Goal: Task Accomplishment & Management: Manage account settings

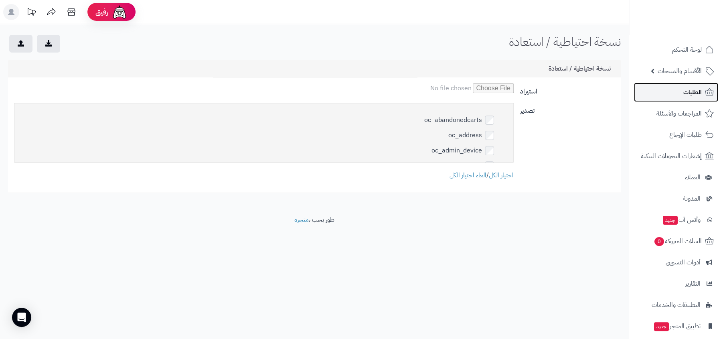
click at [655, 85] on link "الطلبات" at bounding box center [676, 92] width 84 height 19
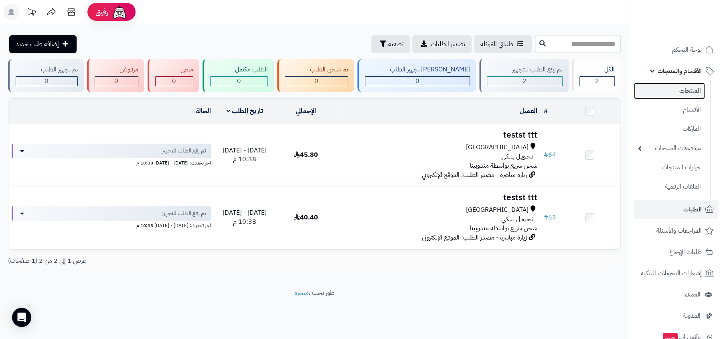
click at [671, 87] on link "المنتجات" at bounding box center [669, 91] width 71 height 16
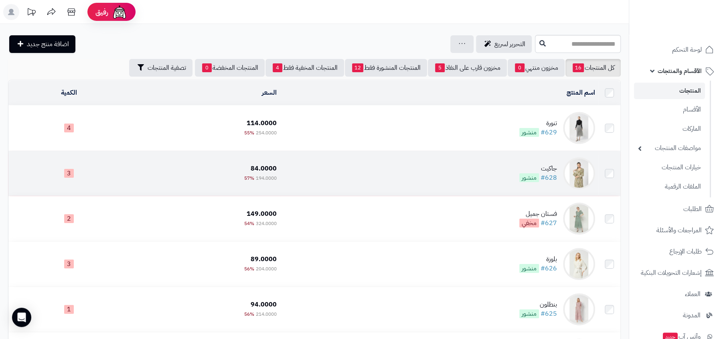
click at [512, 166] on td "جاكيت #628 منشور" at bounding box center [439, 173] width 318 height 45
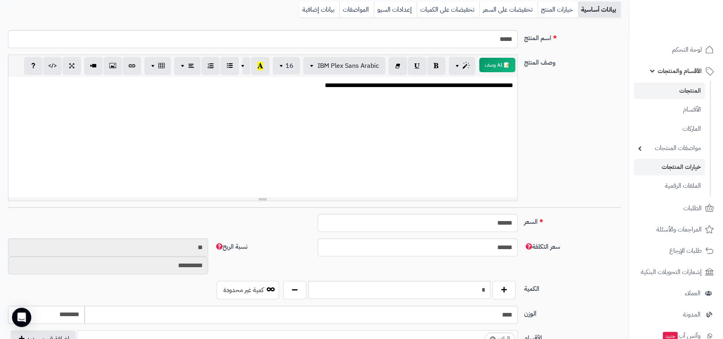
scroll to position [165, 0]
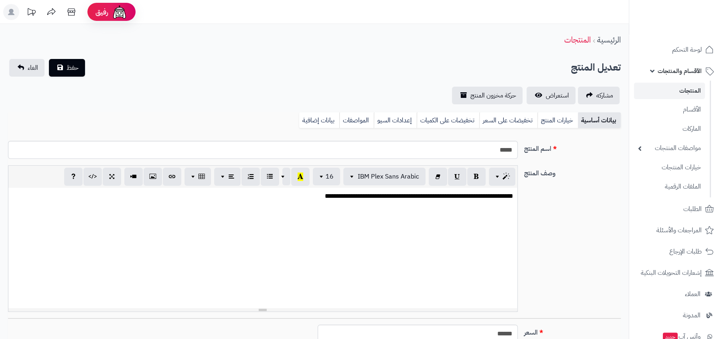
scroll to position [2, 0]
click at [555, 93] on span "استعراض" at bounding box center [557, 96] width 23 height 10
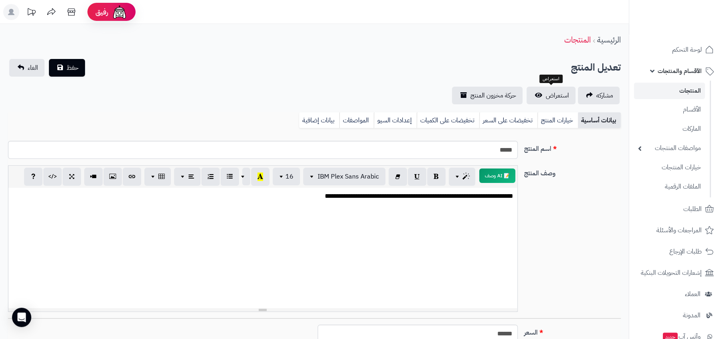
click at [668, 81] on ul "المنتجات الأقسام الماركات مواصفات المنتجات مواصفات المنتجات أنواع المواصفات خيا…" at bounding box center [670, 139] width 82 height 117
click at [680, 95] on link "المنتجات" at bounding box center [669, 91] width 71 height 16
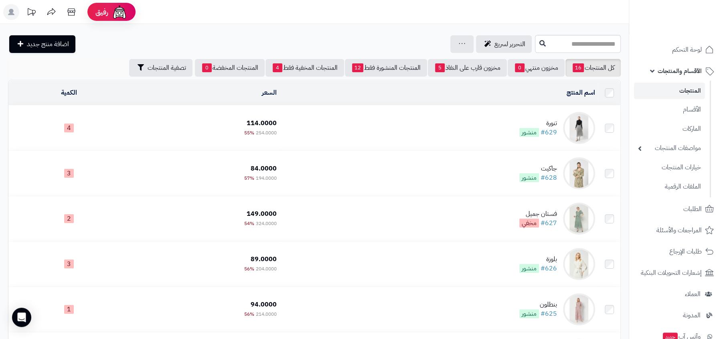
click at [489, 121] on td "تنورة #629 منشور" at bounding box center [439, 127] width 318 height 45
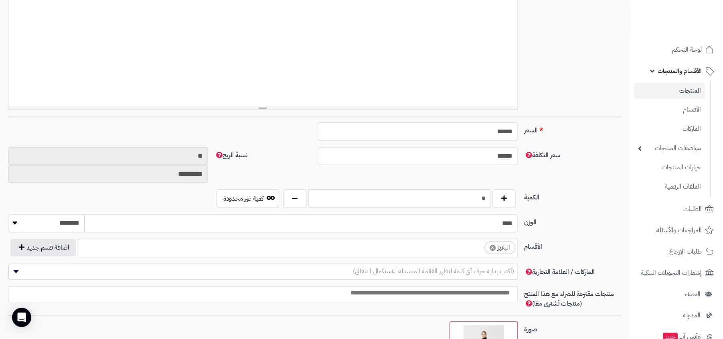
scroll to position [105, 0]
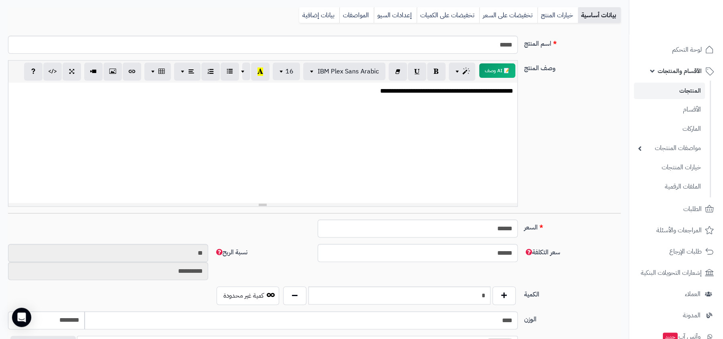
click at [677, 85] on link "المنتجات" at bounding box center [669, 91] width 71 height 16
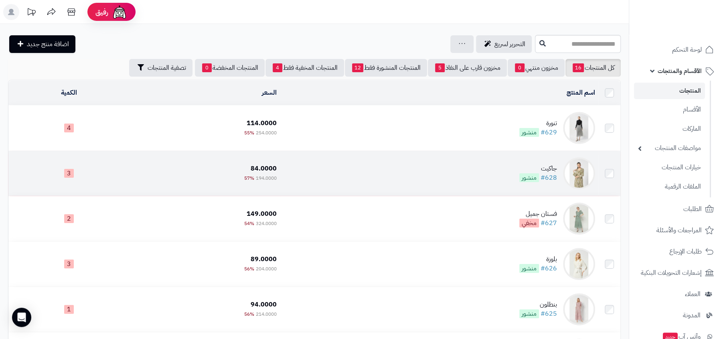
click at [522, 163] on td "جاكيت #628 منشور" at bounding box center [439, 173] width 318 height 45
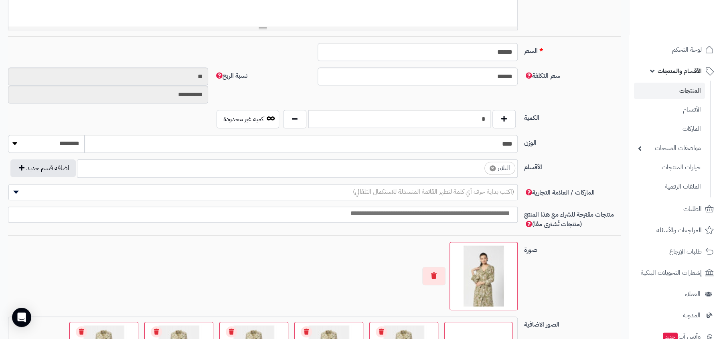
scroll to position [423, 0]
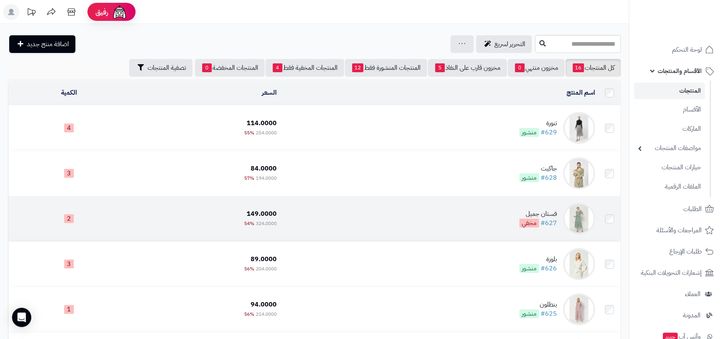
click at [519, 213] on td "فستان جميل #627 مخفي" at bounding box center [439, 218] width 318 height 45
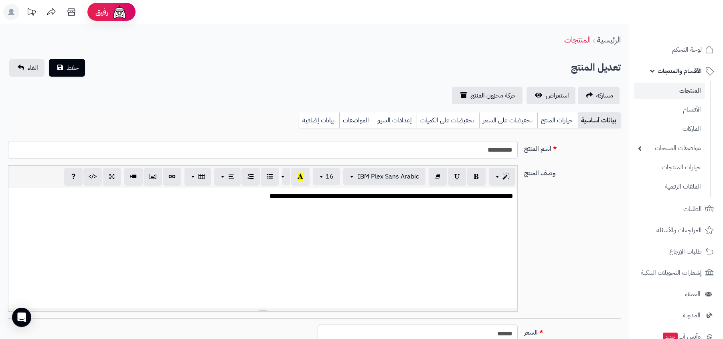
select select
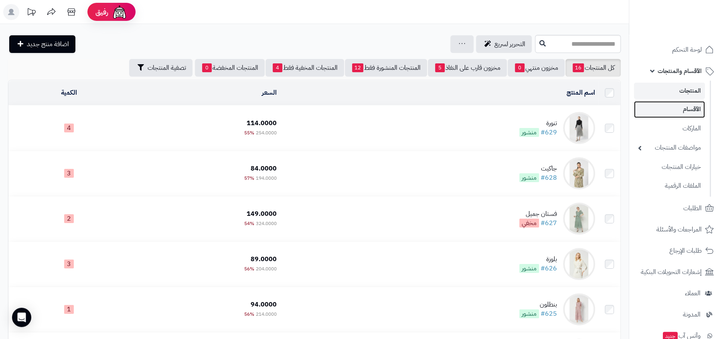
click at [662, 115] on link "الأقسام" at bounding box center [669, 109] width 71 height 16
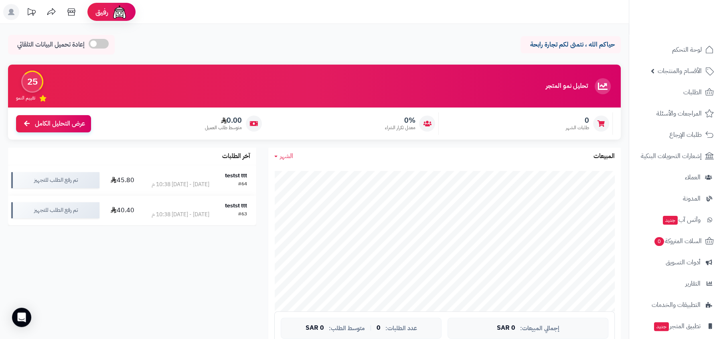
scroll to position [49, 0]
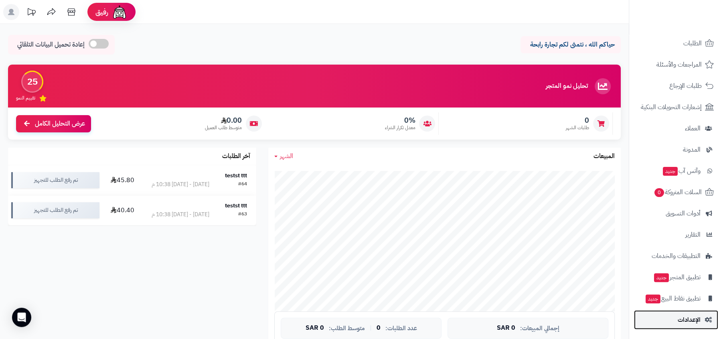
click at [685, 313] on link "الإعدادات" at bounding box center [676, 319] width 84 height 19
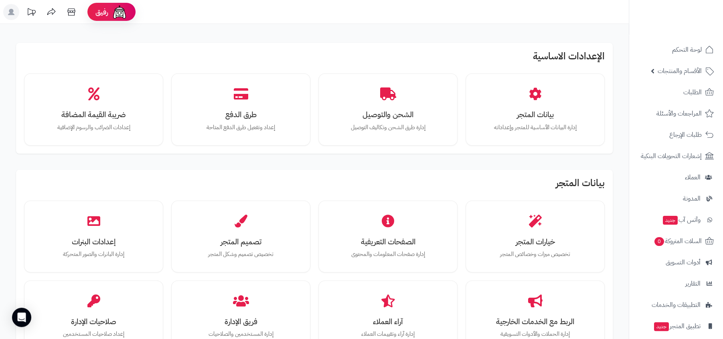
scroll to position [358, 0]
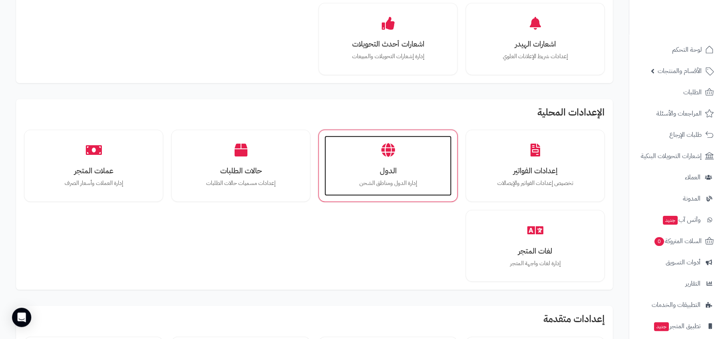
click at [411, 156] on div "الدول إدارة الدول ومناطق الشحن" at bounding box center [387, 166] width 127 height 60
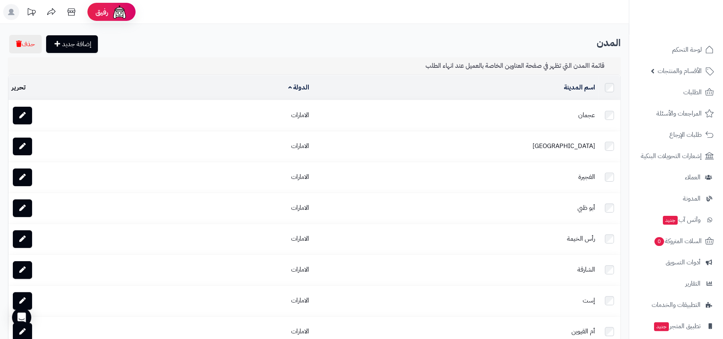
scroll to position [379, 0]
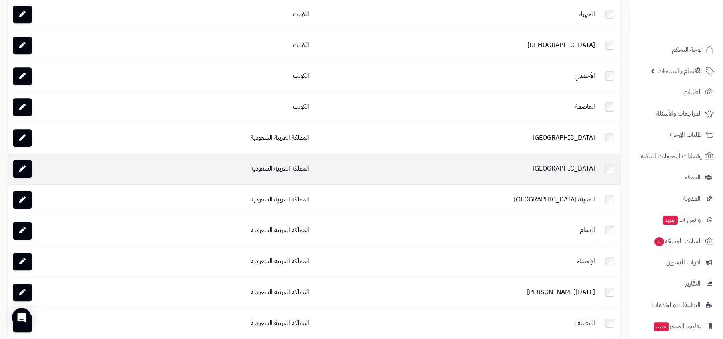
click at [577, 172] on td "مكة المكرمة" at bounding box center [455, 169] width 286 height 30
copy td "مكة المكرمة"
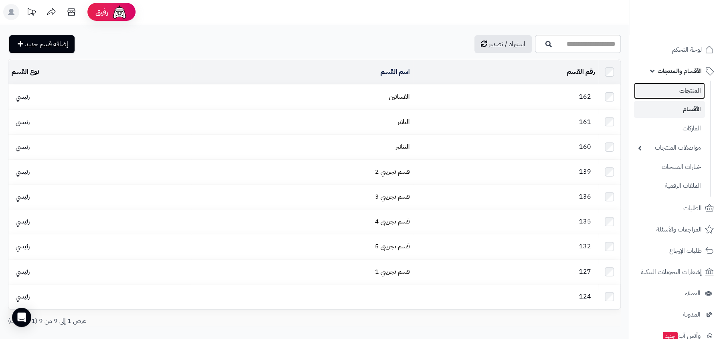
click at [657, 83] on link "المنتجات" at bounding box center [669, 91] width 71 height 16
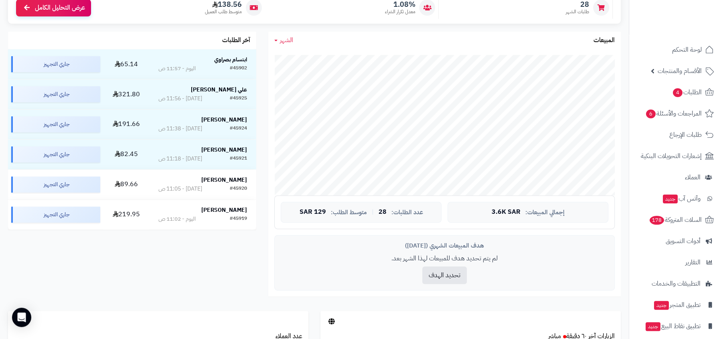
scroll to position [86, 0]
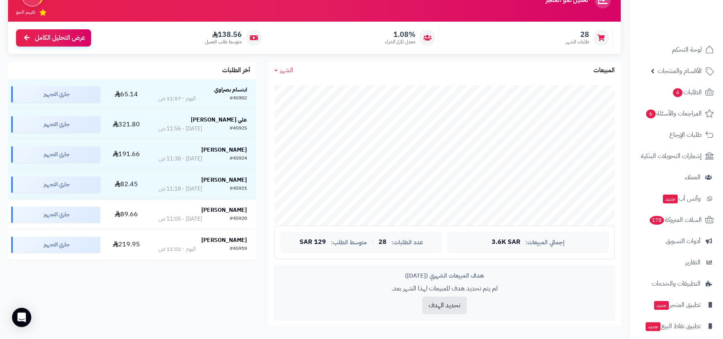
click at [279, 67] on link "الشهر" at bounding box center [283, 70] width 19 height 9
click at [315, 135] on link "السنة" at bounding box center [300, 133] width 64 height 15
click at [697, 55] on span "لوحة التحكم" at bounding box center [686, 49] width 29 height 11
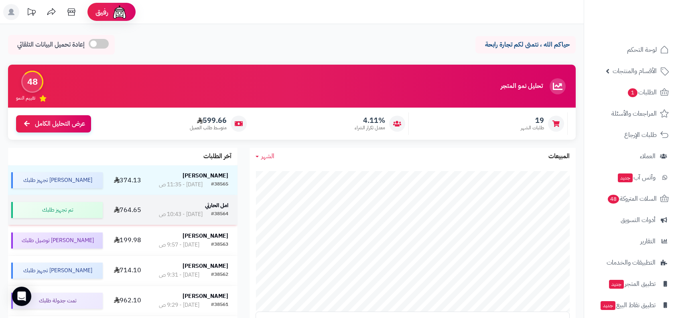
click at [209, 200] on td "امل الحارثي #38564 اليوم - 10:43 ص" at bounding box center [194, 210] width 88 height 30
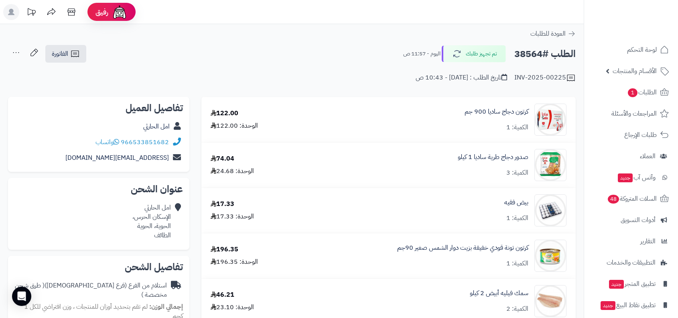
click at [109, 49] on div "الطلب #38564 تم تجهيز طلبك اليوم - 11:57 ص الفاتورة طباعة الفاتورة إرسال الفاتو…" at bounding box center [291, 54] width 567 height 19
click at [110, 50] on div "الطلب #38564 تم تجهيز طلبك اليوم - 11:57 ص الفاتورة طباعة الفاتورة إرسال الفاتو…" at bounding box center [291, 54] width 567 height 19
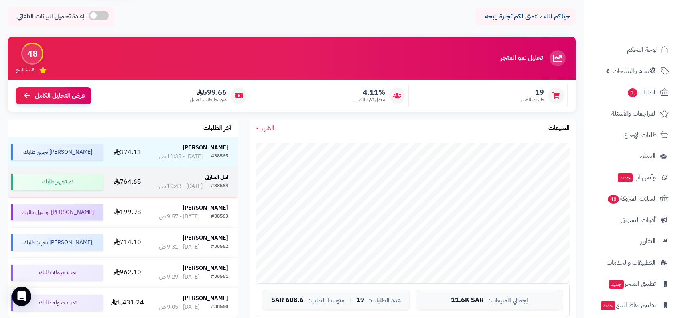
scroll to position [51, 0]
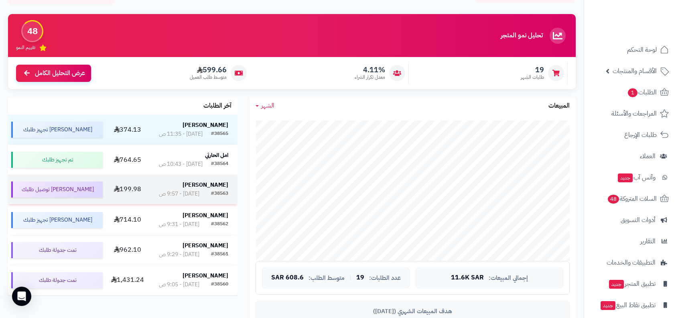
click at [213, 191] on div "#38563" at bounding box center [219, 194] width 17 height 8
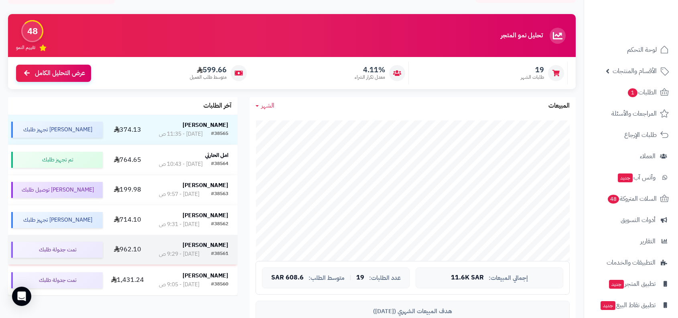
scroll to position [96, 0]
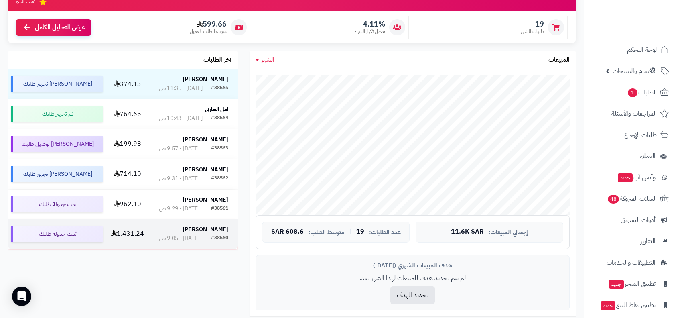
click at [220, 234] on div "[PERSON_NAME]" at bounding box center [194, 229] width 70 height 9
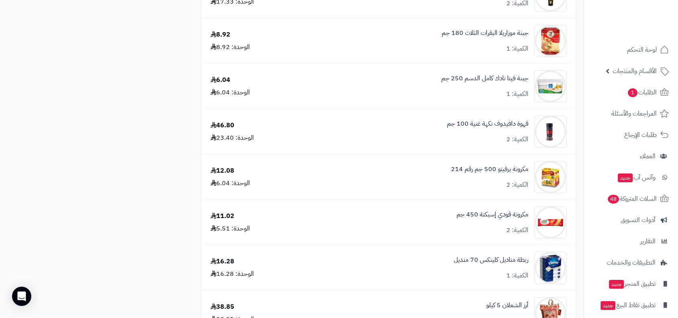
scroll to position [3739, 0]
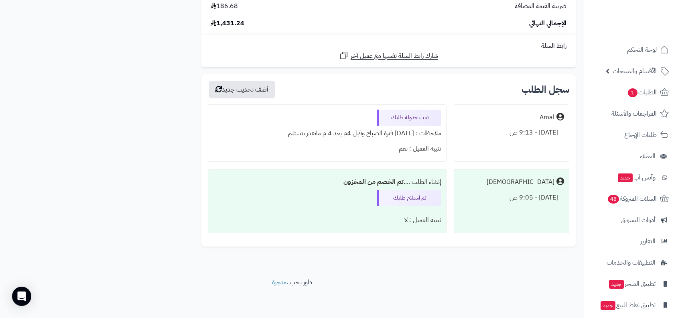
click at [417, 126] on div "ملاحظات : غدا فترة الصباح وقبل 4م بعد 4 م ماتقدر تتستلم" at bounding box center [327, 134] width 228 height 16
click at [374, 137] on div "ملاحظات : غدا فترة الصباح وقبل 4م بعد 4 م ماتقدر تتستلم" at bounding box center [327, 134] width 228 height 16
click at [416, 119] on div "تمت جدولة طلبك" at bounding box center [409, 117] width 64 height 16
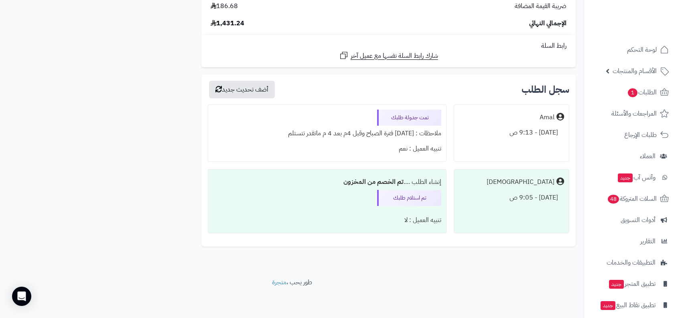
click at [416, 119] on div "تمت جدولة طلبك" at bounding box center [409, 117] width 64 height 16
click at [401, 119] on div "تمت جدولة طلبك" at bounding box center [409, 117] width 64 height 16
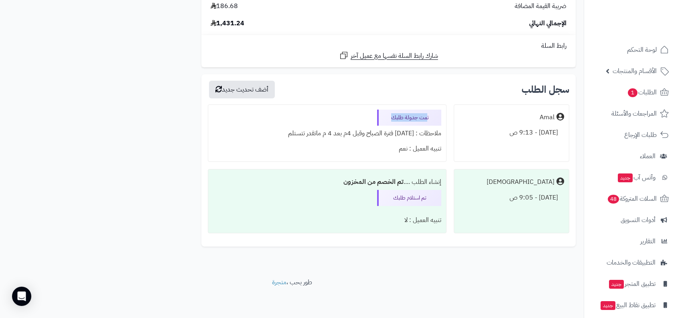
click at [348, 128] on div "ملاحظات : غدا فترة الصباح وقبل 4م بعد 4 م ماتقدر تتستلم" at bounding box center [327, 134] width 228 height 16
click at [379, 123] on div "تمت جدولة طلبك" at bounding box center [409, 117] width 64 height 16
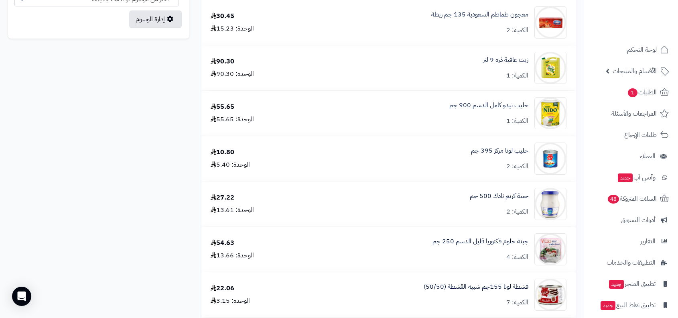
scroll to position [0, 0]
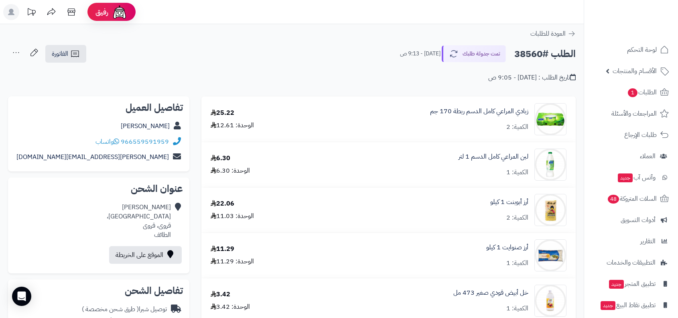
click at [118, 51] on div "الطلب #38560 تمت جدولة طلبك اليوم - 9:13 ص الفاتورة طباعة الفاتورة إرسال الفاتو…" at bounding box center [291, 54] width 567 height 19
click at [541, 57] on h2 "الطلب #38560" at bounding box center [544, 54] width 61 height 16
click at [267, 47] on div "الطلب #38560 تمت جدولة طلبك اليوم - 9:13 ص الفاتورة طباعة الفاتورة إرسال الفاتو…" at bounding box center [291, 54] width 567 height 19
click at [135, 57] on div "الطلب #38560 تمت جدولة طلبك اليوم - 9:13 ص الفاتورة طباعة الفاتورة إرسال الفاتو…" at bounding box center [291, 54] width 567 height 19
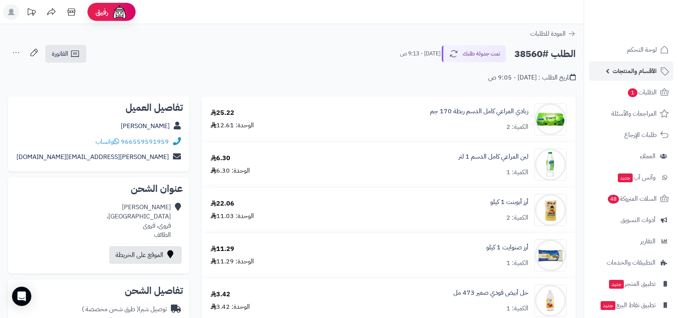
click at [634, 80] on link "الأقسام والمنتجات" at bounding box center [631, 70] width 84 height 19
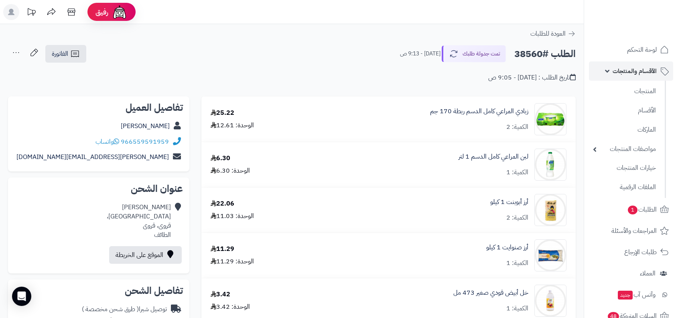
click at [627, 73] on span "الأقسام والمنتجات" at bounding box center [634, 70] width 44 height 11
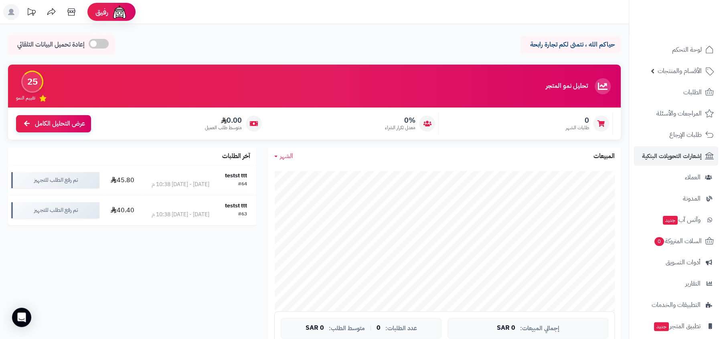
click at [662, 163] on link "إشعارات التحويلات البنكية" at bounding box center [676, 155] width 84 height 19
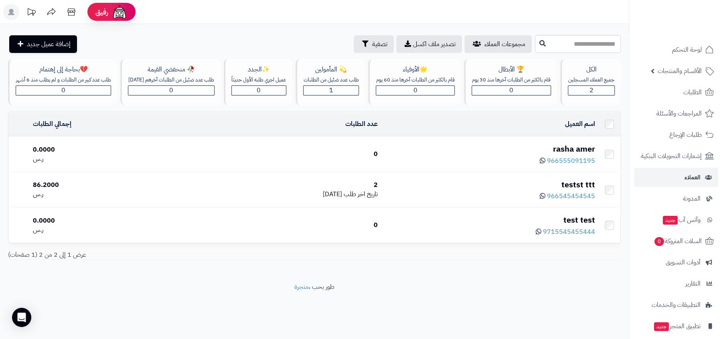
click at [579, 155] on div "rasha amer" at bounding box center [489, 149] width 211 height 12
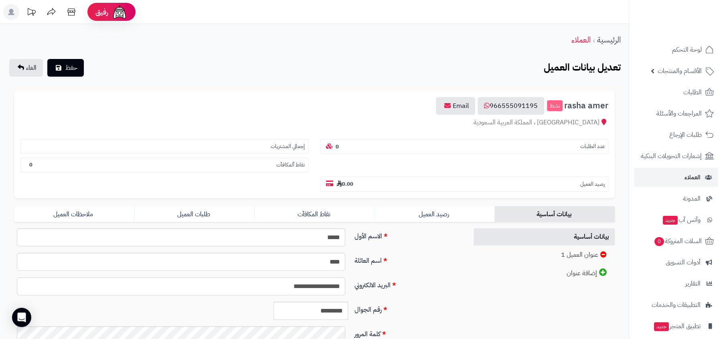
scroll to position [68, 0]
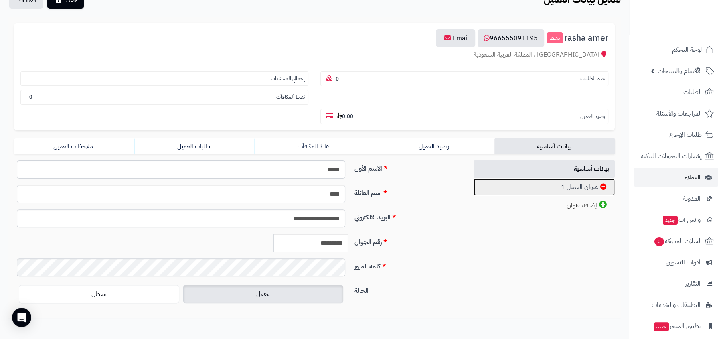
click at [563, 185] on link "عنوان العميل 1" at bounding box center [544, 186] width 141 height 17
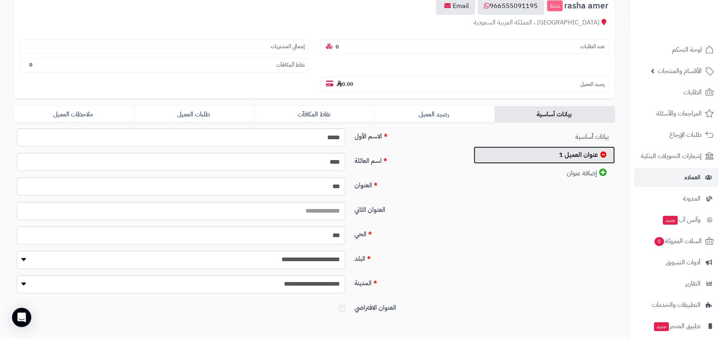
scroll to position [148, 0]
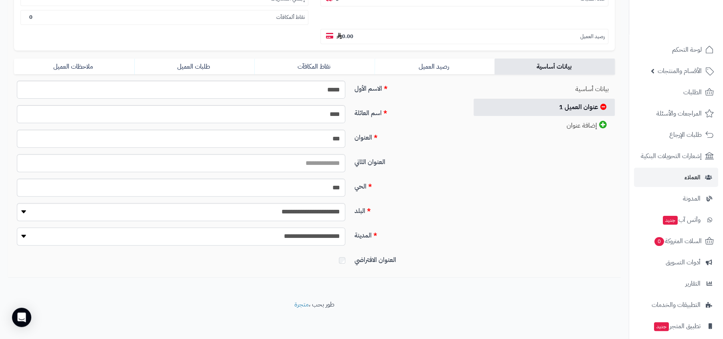
click at [315, 240] on select "**********" at bounding box center [181, 236] width 328 height 18
click at [317, 178] on input "***" at bounding box center [181, 187] width 328 height 18
click at [448, 178] on label "الحي" at bounding box center [407, 184] width 113 height 13
click at [345, 178] on input "***" at bounding box center [181, 187] width 328 height 18
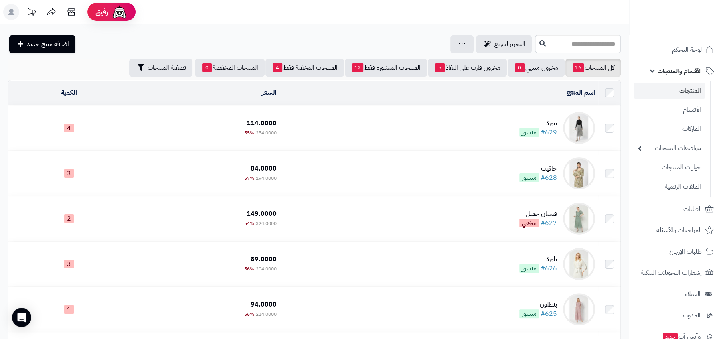
click at [487, 122] on td "تنورة #629 منشور" at bounding box center [439, 127] width 318 height 45
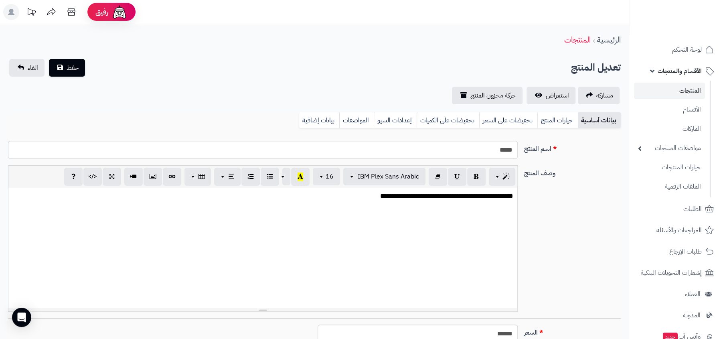
scroll to position [3, 0]
click at [487, 150] on input "*****" at bounding box center [263, 150] width 510 height 18
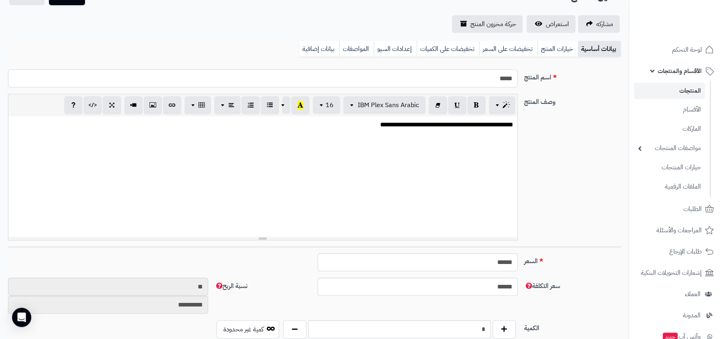
scroll to position [77, 0]
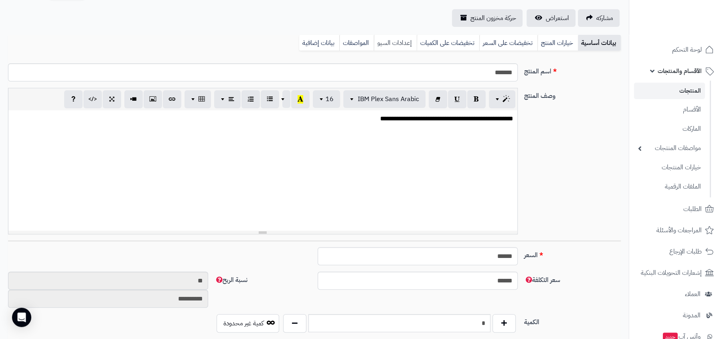
click at [396, 45] on link "إعدادات السيو" at bounding box center [395, 43] width 43 height 16
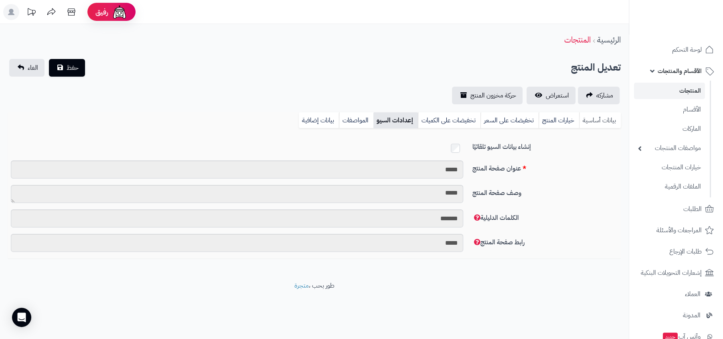
click at [597, 119] on link "بيانات أساسية" at bounding box center [600, 120] width 42 height 16
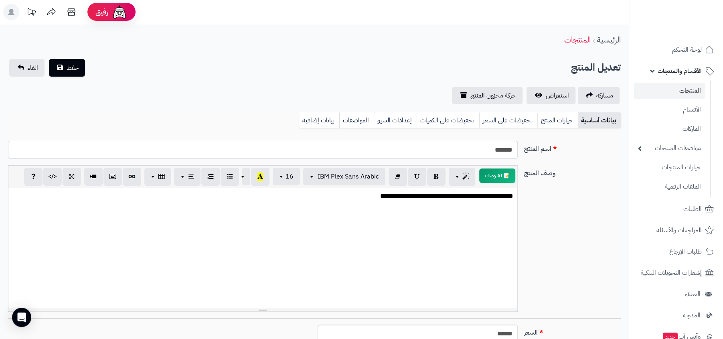
click at [472, 152] on input "*******" at bounding box center [263, 150] width 510 height 18
type input "******"
click at [69, 67] on span "حفظ" at bounding box center [73, 68] width 12 height 10
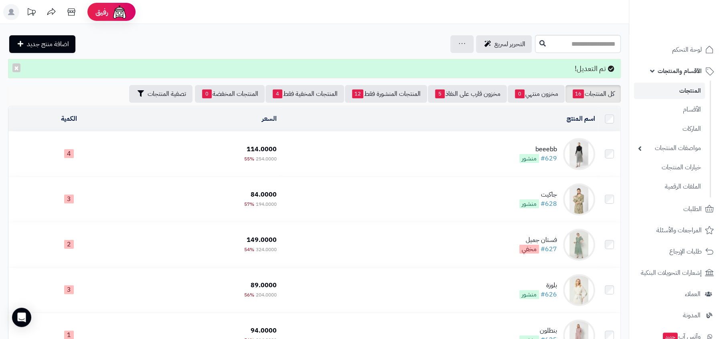
click at [435, 145] on td "beeebb #629 منشور" at bounding box center [439, 154] width 318 height 45
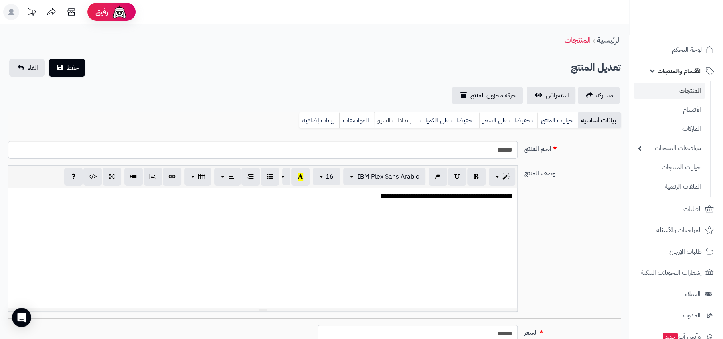
scroll to position [3, 0]
click at [397, 124] on link "إعدادات السيو" at bounding box center [395, 120] width 43 height 16
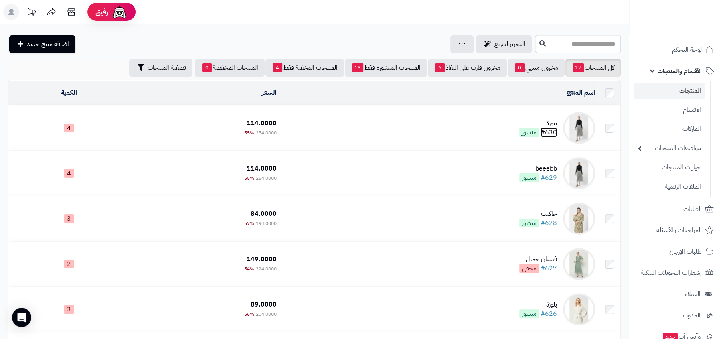
click at [543, 133] on link "#630" at bounding box center [549, 133] width 16 height 10
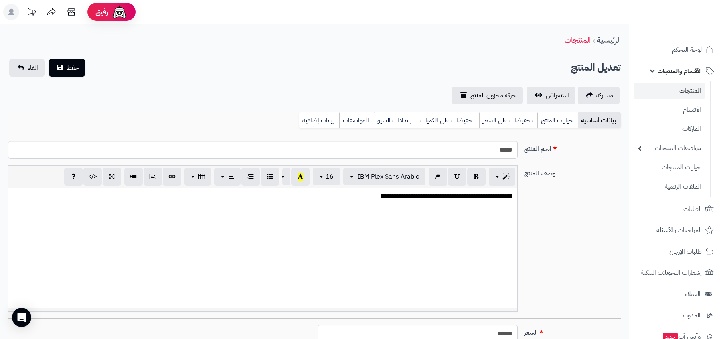
select select
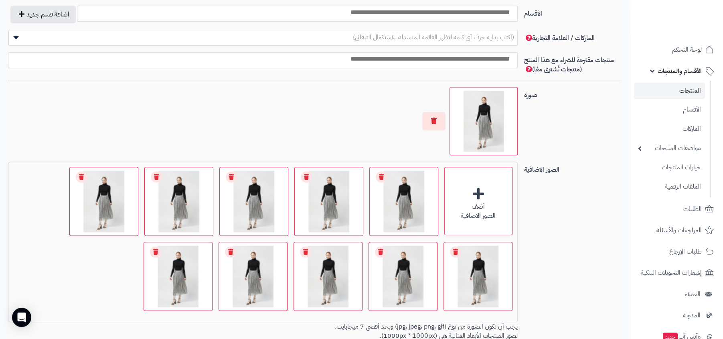
scroll to position [474, 0]
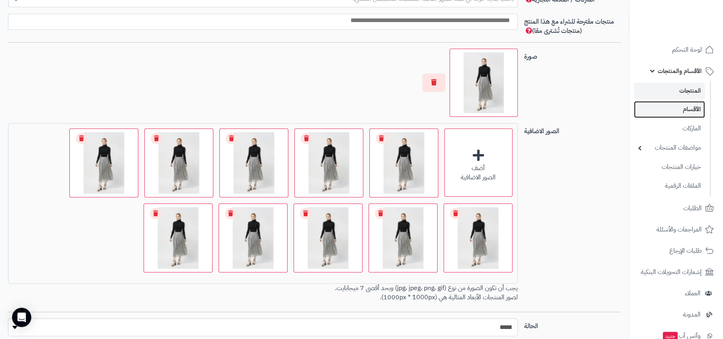
click at [697, 109] on link "الأقسام" at bounding box center [669, 109] width 71 height 16
